Goal: Task Accomplishment & Management: Complete application form

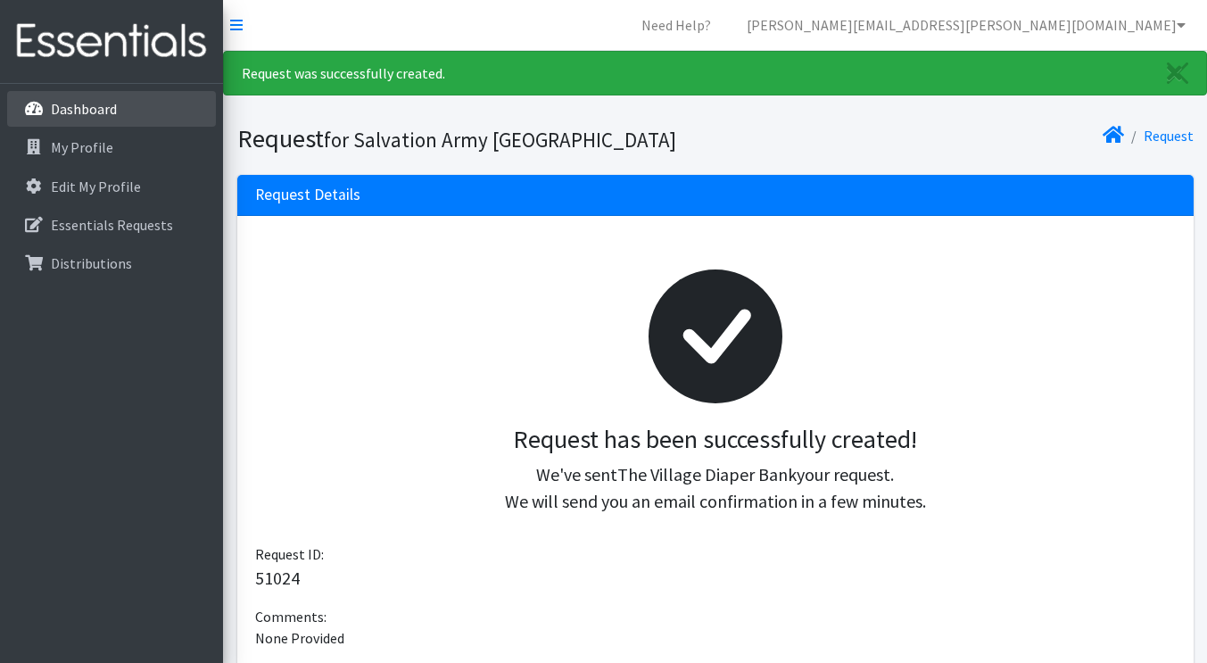
click at [84, 110] on p "Dashboard" at bounding box center [84, 109] width 66 height 18
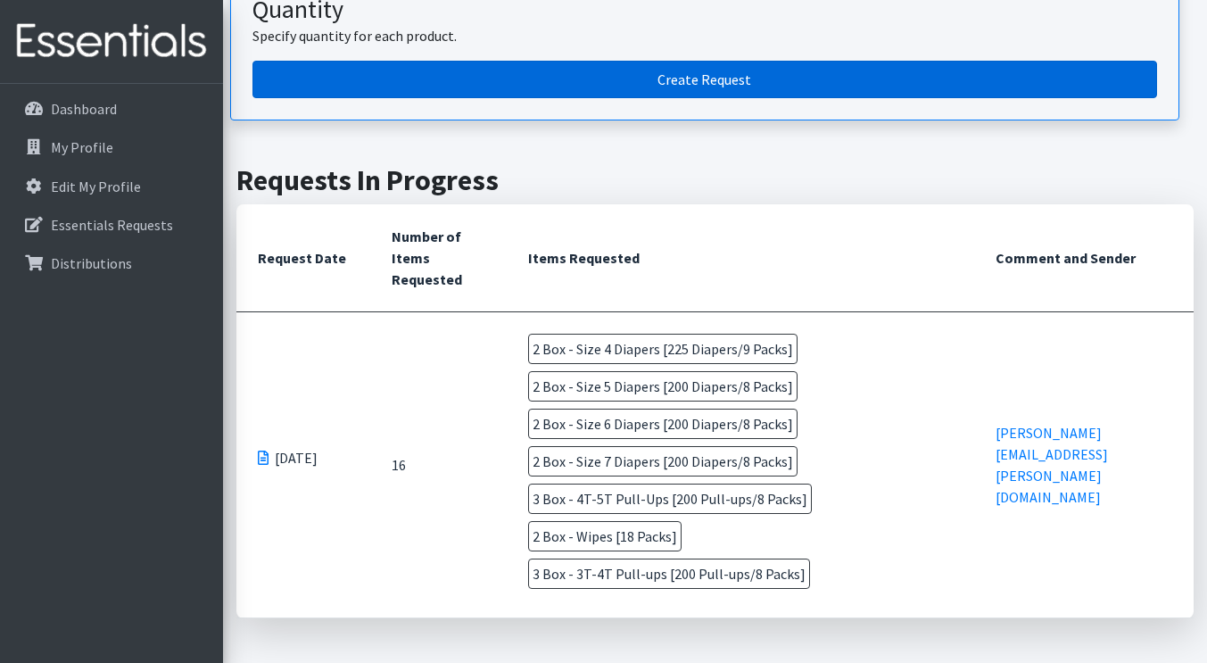
scroll to position [268, 0]
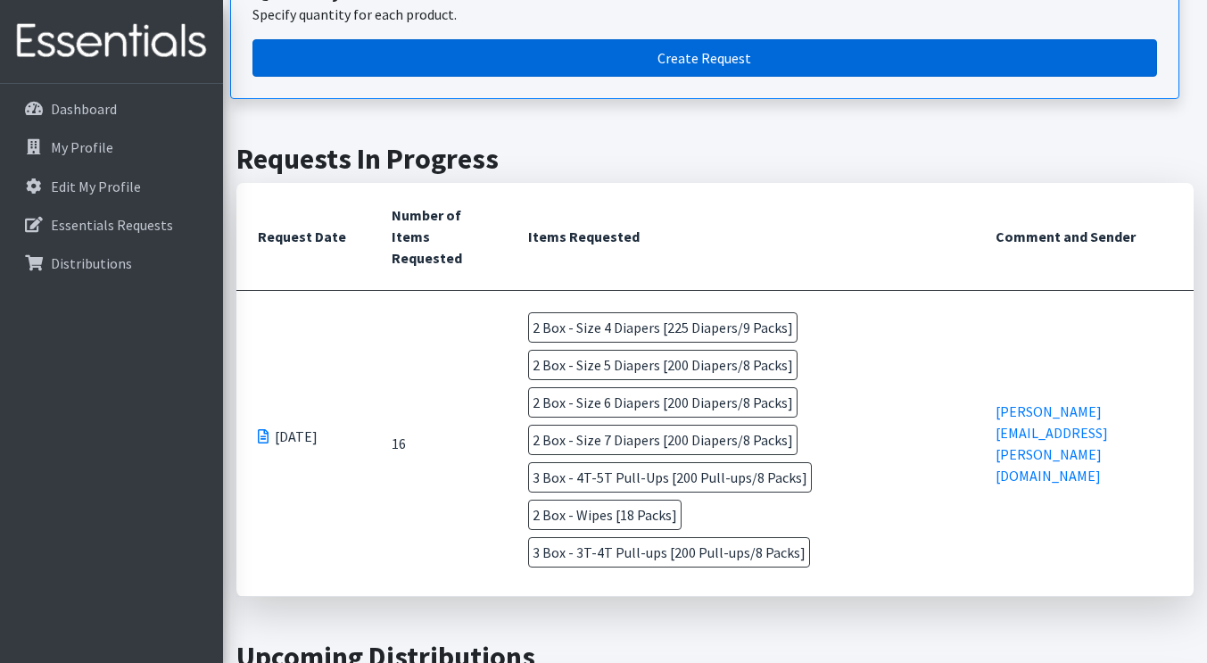
click at [589, 53] on link "Create Request" at bounding box center [705, 57] width 905 height 37
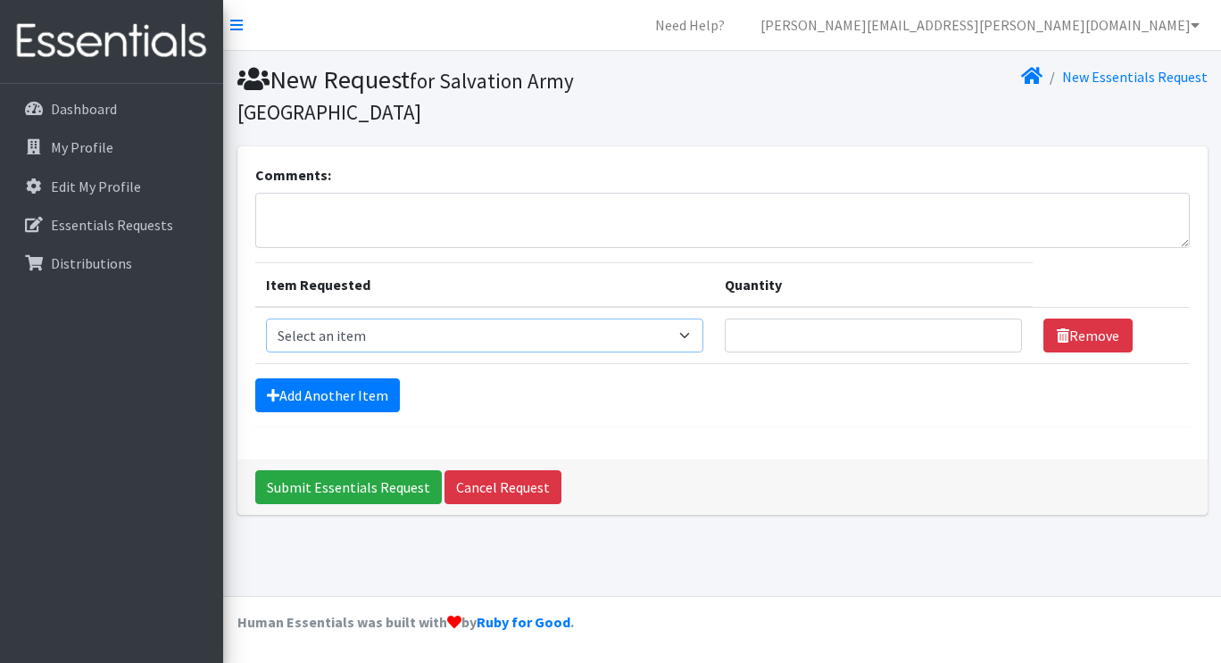
click at [519, 319] on select "Select an item Box - 2T-3T Pull-ups [200 Pull-ups/8 Packs] Box - 3T-4T Pull-ups…" at bounding box center [485, 336] width 438 height 34
select select "14400"
click at [266, 319] on select "Select an item Box - 2T-3T Pull-ups [200 Pull-ups/8 Packs] Box - 3T-4T Pull-ups…" at bounding box center [485, 336] width 438 height 34
click at [391, 378] on link "Add Another Item" at bounding box center [327, 395] width 145 height 34
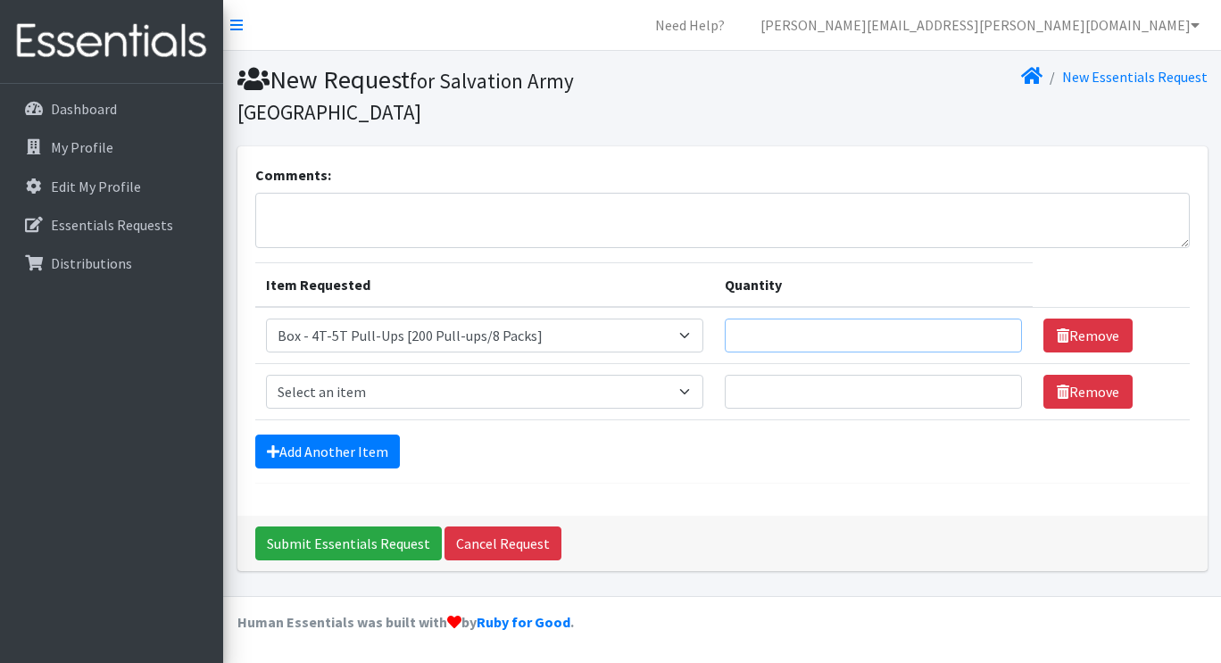
click at [846, 319] on input "Quantity" at bounding box center [872, 336] width 296 height 34
type input "1"
click at [993, 319] on input "1" at bounding box center [872, 336] width 296 height 34
click at [691, 375] on select "Select an item Box - 2T-3T Pull-ups [200 Pull-ups/8 Packs] Box - 3T-4T Pull-ups…" at bounding box center [485, 392] width 438 height 34
select select "14393"
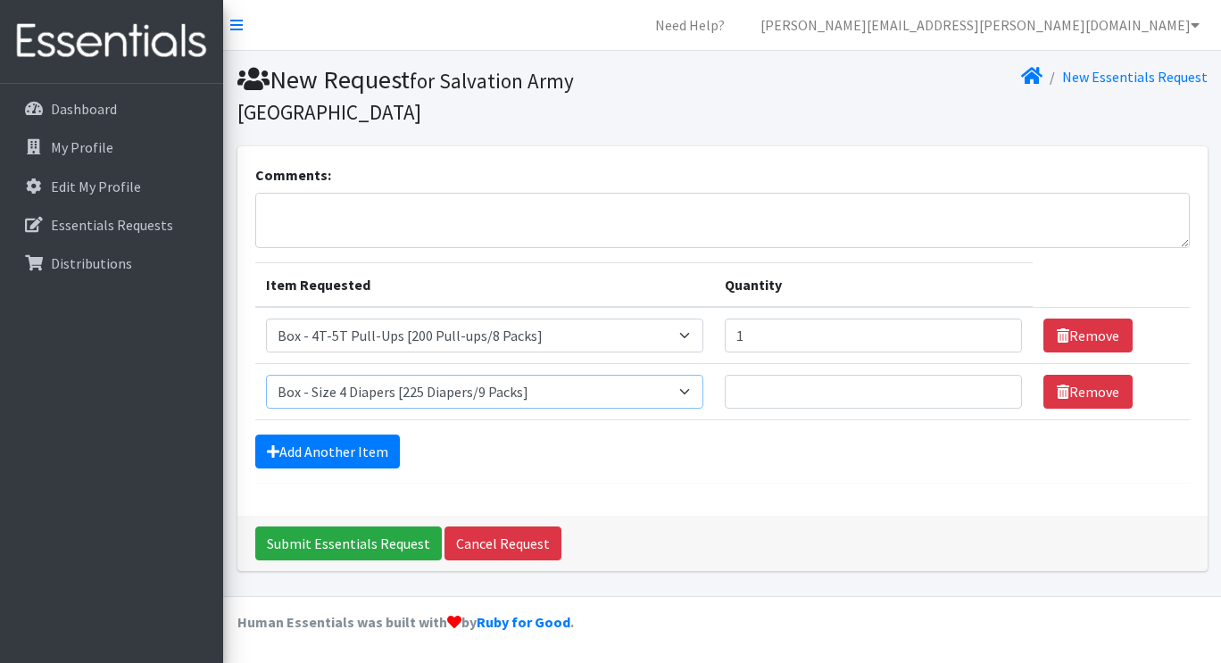
click at [266, 375] on select "Select an item Box - 2T-3T Pull-ups [200 Pull-ups/8 Packs] Box - 3T-4T Pull-ups…" at bounding box center [485, 392] width 438 height 34
type input "1"
click at [992, 375] on input "1" at bounding box center [872, 392] width 296 height 34
click at [377, 435] on link "Add Another Item" at bounding box center [327, 452] width 145 height 34
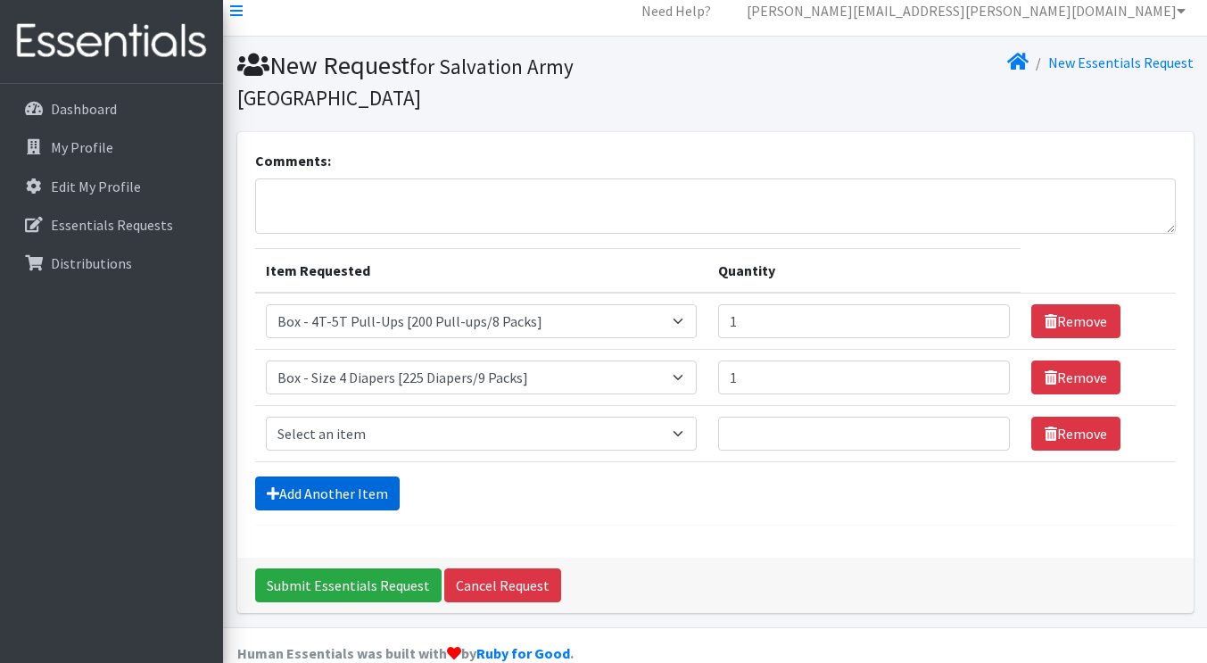
scroll to position [14, 0]
click at [684, 417] on select "Select an item Box - 2T-3T Pull-ups [200 Pull-ups/8 Packs] Box - 3T-4T Pull-ups…" at bounding box center [482, 434] width 432 height 34
select select "14401"
click at [266, 417] on select "Select an item Box - 2T-3T Pull-ups [200 Pull-ups/8 Packs] Box - 3T-4T Pull-ups…" at bounding box center [482, 434] width 432 height 34
click at [695, 417] on select "Select an item Box - 2T-3T Pull-ups [200 Pull-ups/8 Packs] Box - 3T-4T Pull-ups…" at bounding box center [482, 434] width 432 height 34
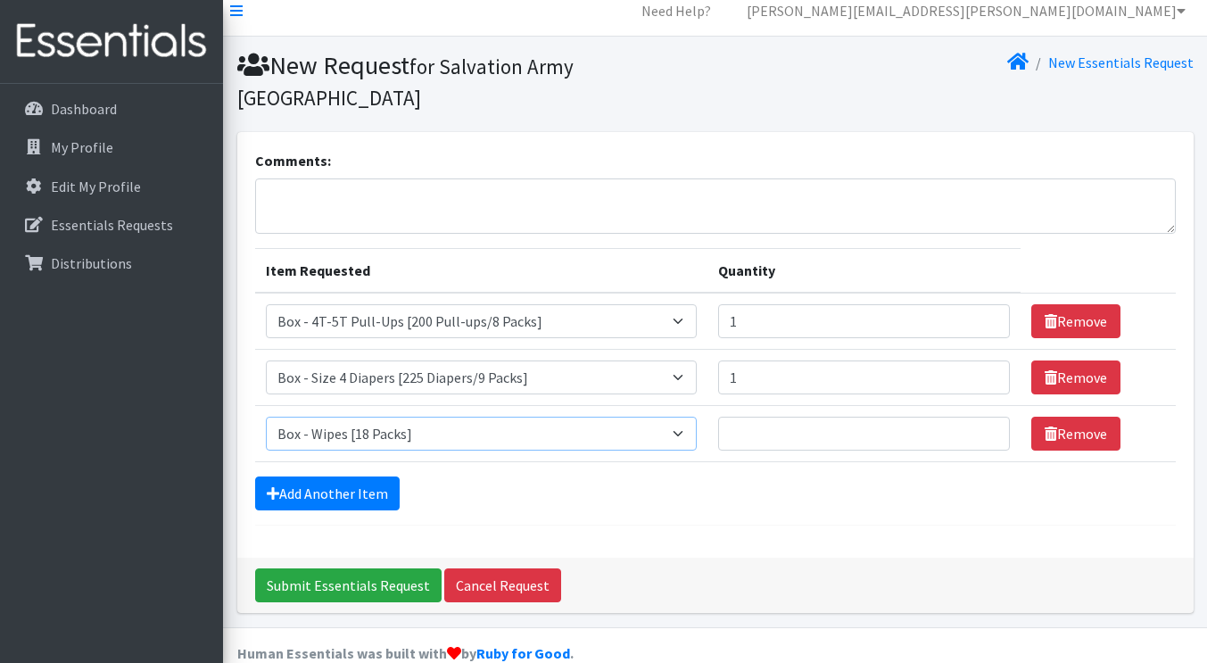
click at [695, 417] on select "Select an item Box - 2T-3T Pull-ups [200 Pull-ups/8 Packs] Box - 3T-4T Pull-ups…" at bounding box center [482, 434] width 432 height 34
click at [380, 476] on link "Add Another Item" at bounding box center [327, 493] width 145 height 34
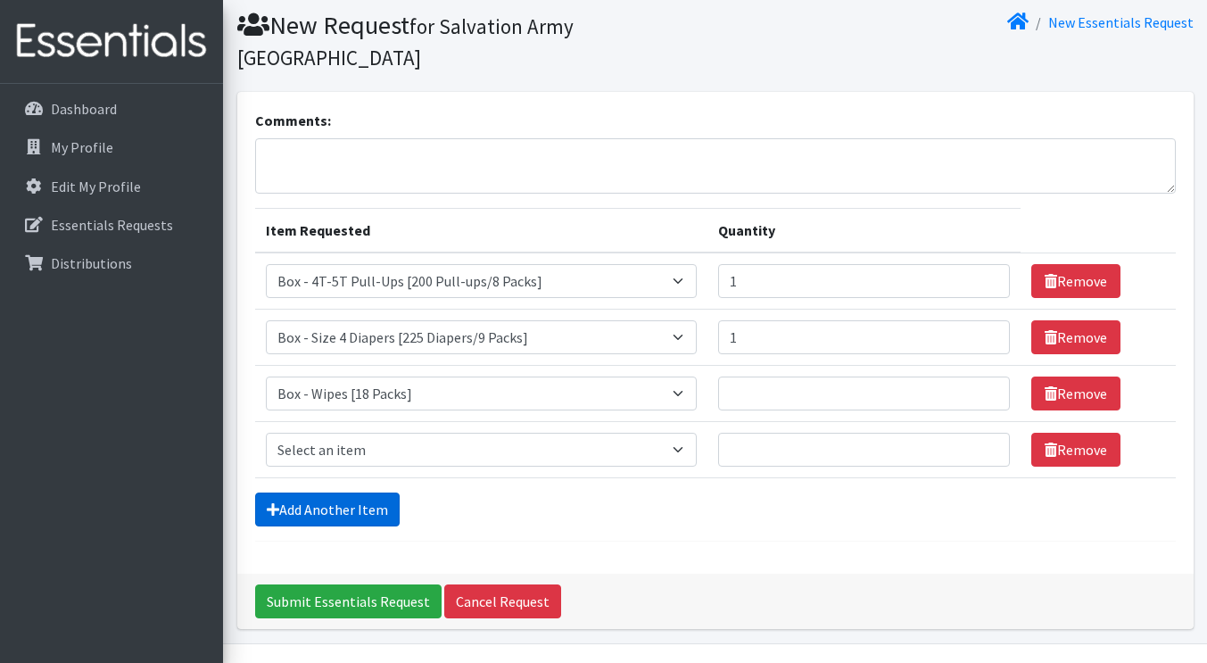
scroll to position [70, 0]
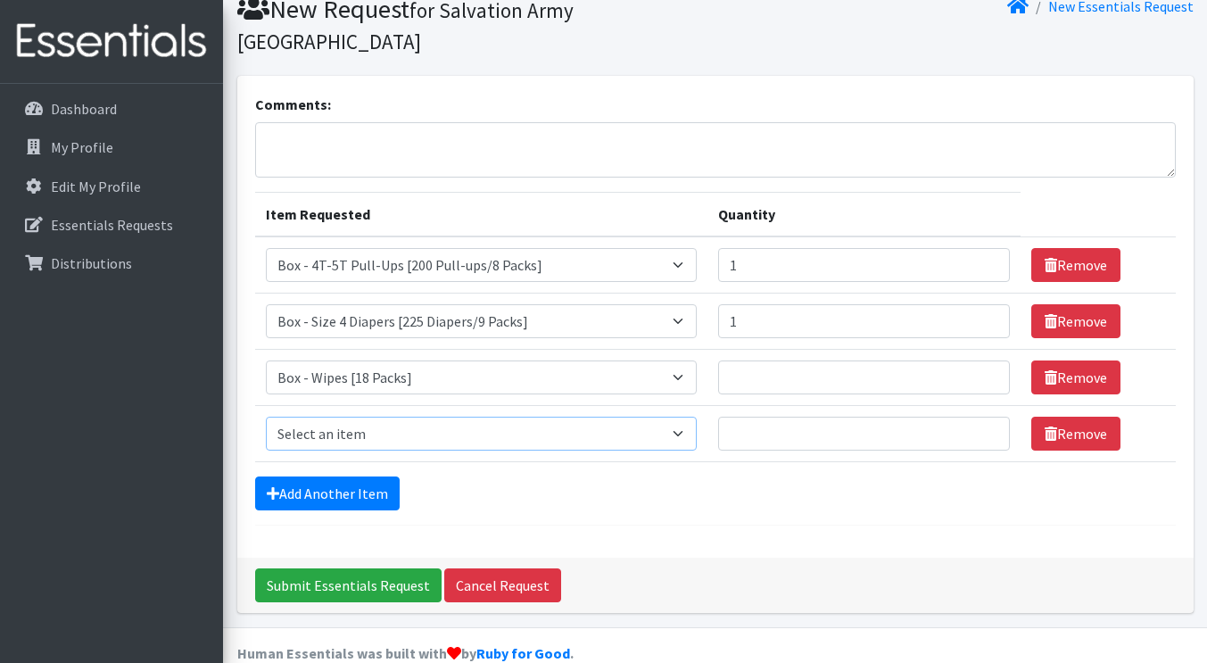
click at [687, 417] on select "Select an item Box - 2T-3T Pull-ups [200 Pull-ups/8 Packs] Box - 3T-4T Pull-ups…" at bounding box center [482, 434] width 432 height 34
select select "14396"
click at [266, 417] on select "Select an item Box - 2T-3T Pull-ups [200 Pull-ups/8 Packs] Box - 3T-4T Pull-ups…" at bounding box center [482, 434] width 432 height 34
click at [369, 476] on link "Add Another Item" at bounding box center [327, 493] width 145 height 34
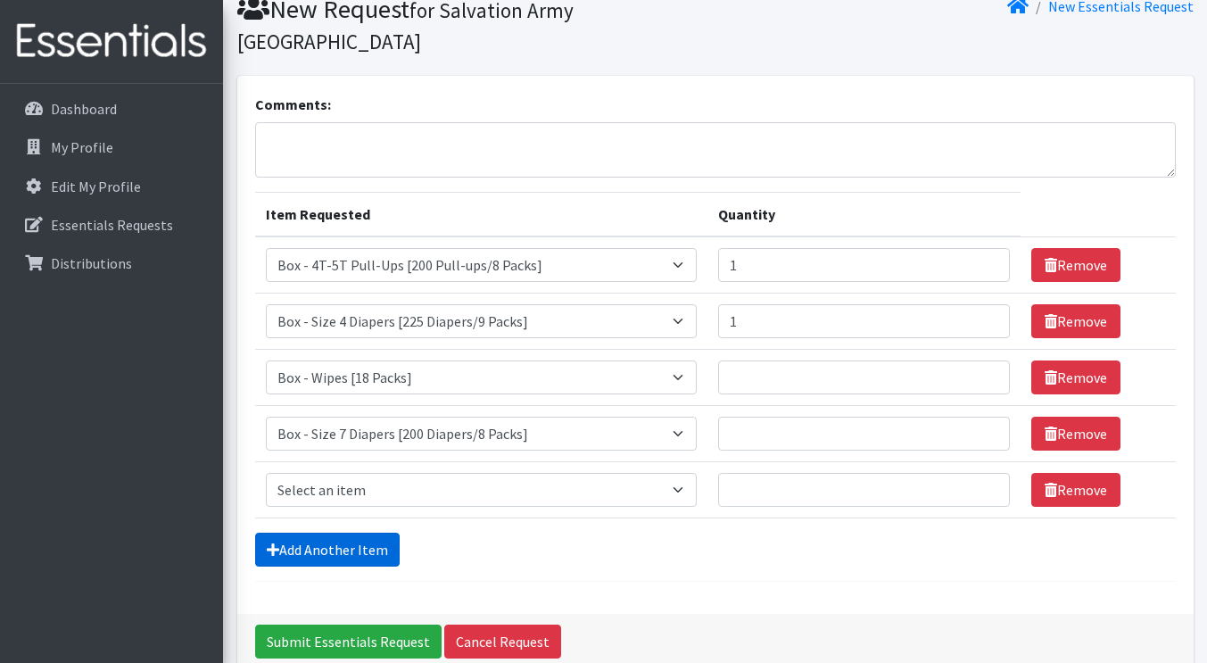
scroll to position [127, 0]
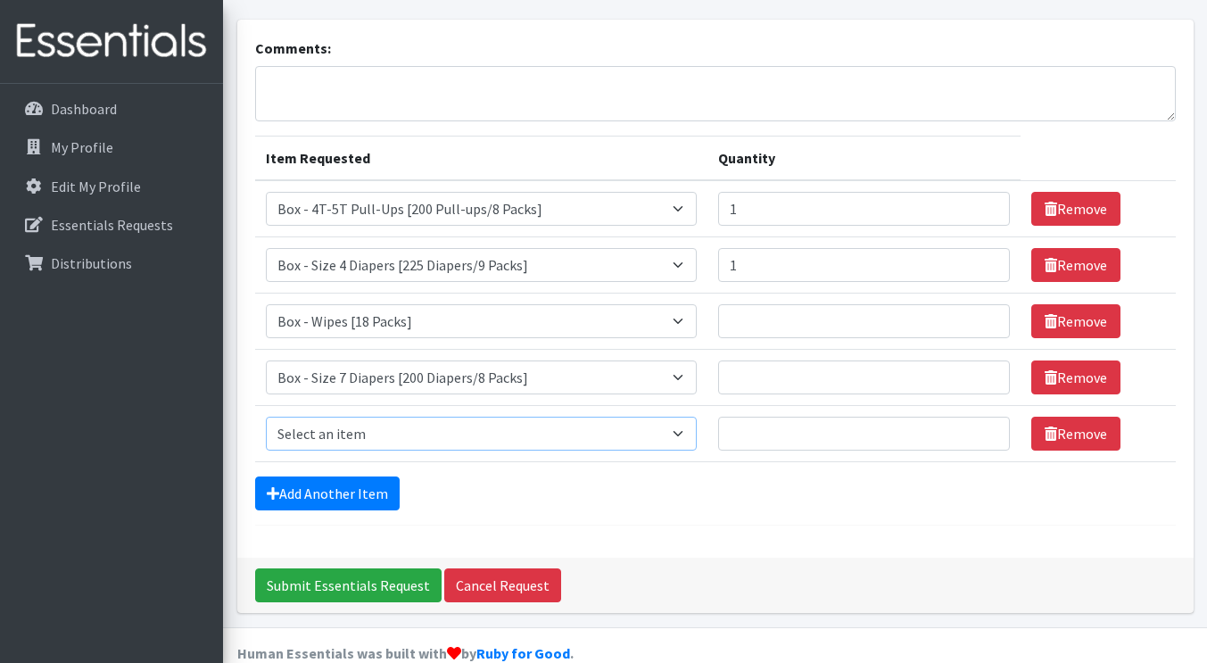
click at [692, 417] on select "Select an item Box - 2T-3T Pull-ups [200 Pull-ups/8 Packs] Box - 3T-4T Pull-ups…" at bounding box center [482, 434] width 432 height 34
select select "14395"
click at [266, 417] on select "Select an item Box - 2T-3T Pull-ups [200 Pull-ups/8 Packs] Box - 3T-4T Pull-ups…" at bounding box center [482, 434] width 432 height 34
type input "1"
click at [980, 304] on input "1" at bounding box center [864, 321] width 292 height 34
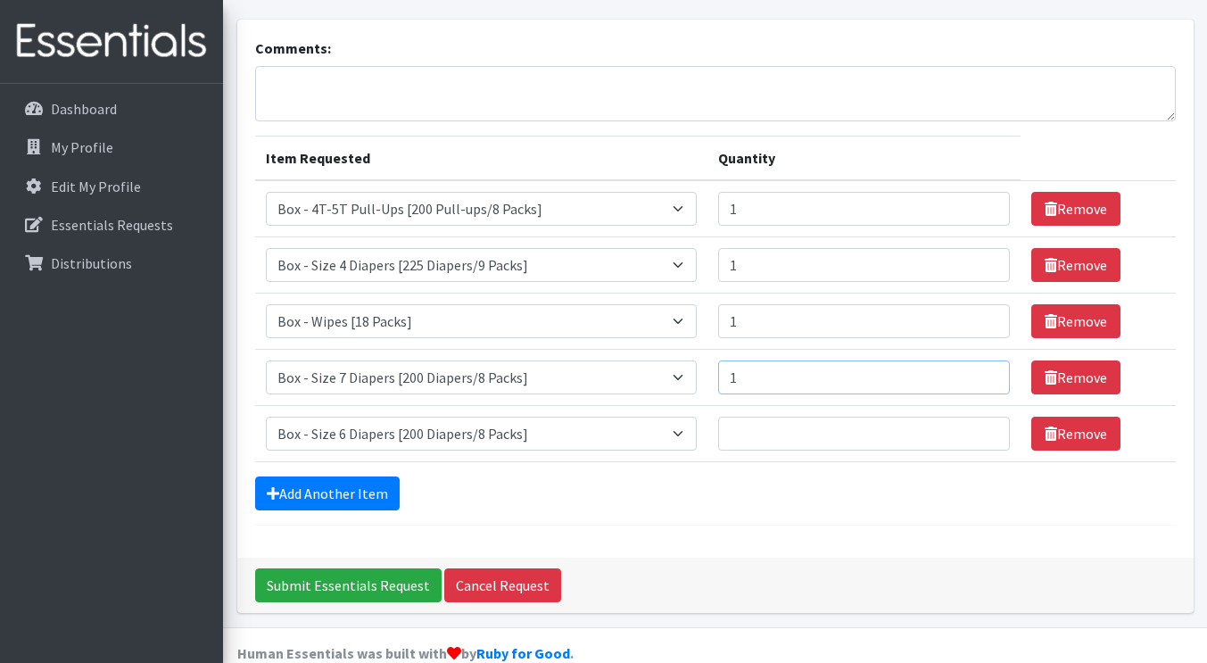
type input "1"
click at [987, 360] on input "1" at bounding box center [864, 377] width 292 height 34
type input "1"
click at [983, 417] on input "1" at bounding box center [864, 434] width 292 height 34
click at [352, 568] on input "Submit Essentials Request" at bounding box center [348, 585] width 186 height 34
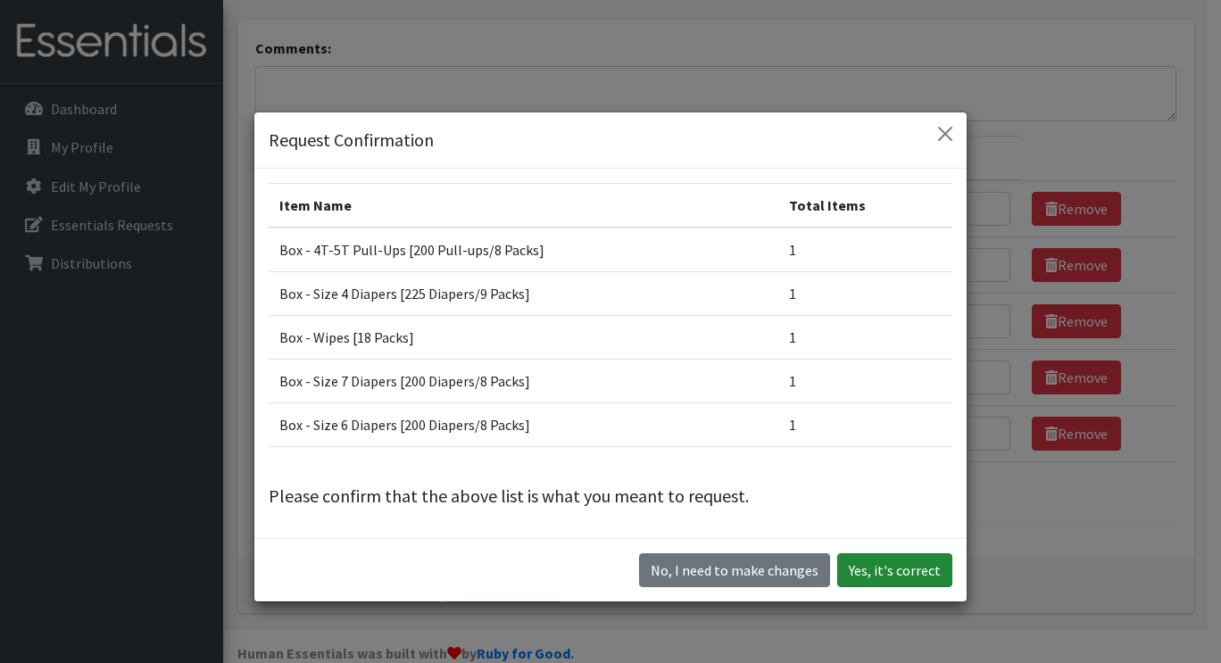
click at [872, 574] on button "Yes, it's correct" at bounding box center [894, 570] width 115 height 34
